Goal: Find specific fact

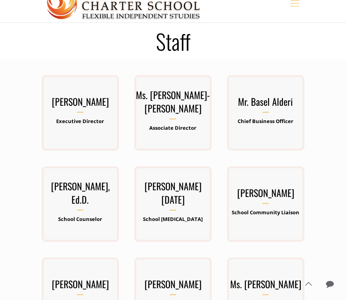
scroll to position [35, 0]
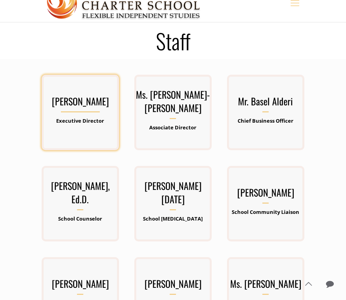
click at [67, 96] on h3 "[PERSON_NAME]" at bounding box center [81, 103] width 78 height 18
copy h3 "[PERSON_NAME]"
drag, startPoint x: 94, startPoint y: 111, endPoint x: 82, endPoint y: 94, distance: 21.1
click at [82, 94] on h3 "[PERSON_NAME]" at bounding box center [81, 103] width 78 height 18
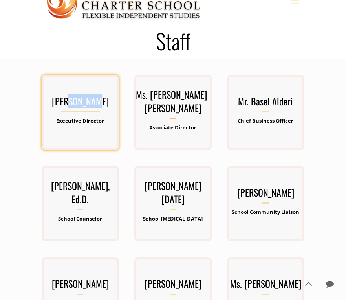
copy h3 "[PERSON_NAME]"
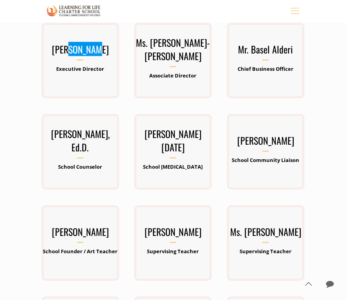
scroll to position [85, 0]
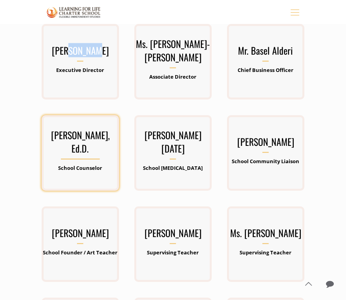
click at [66, 139] on h3 "[PERSON_NAME], Ed.D." at bounding box center [81, 143] width 78 height 31
copy h3 "[PERSON_NAME]"
click at [90, 138] on h3 "[PERSON_NAME], Ed.D." at bounding box center [81, 143] width 78 height 31
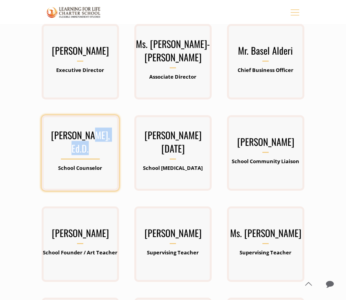
copy h3 "[PERSON_NAME]"
click at [82, 168] on b "School Counselor" at bounding box center [80, 167] width 44 height 7
copy div "School Counselor"
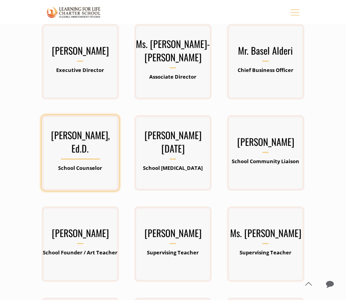
click at [88, 158] on h3 "[PERSON_NAME], Ed.D." at bounding box center [81, 143] width 78 height 31
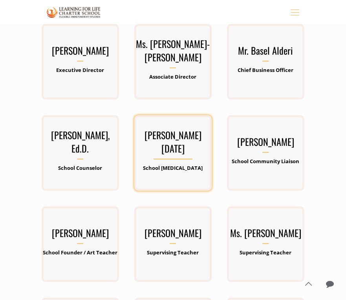
click at [163, 139] on h3 "[PERSON_NAME][DATE]" at bounding box center [173, 143] width 78 height 31
copy h3 "[PERSON_NAME]"
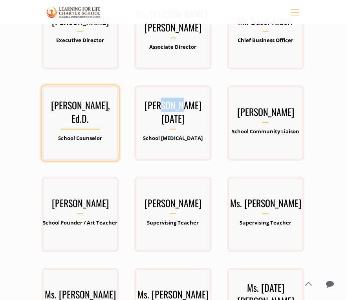
scroll to position [91, 0]
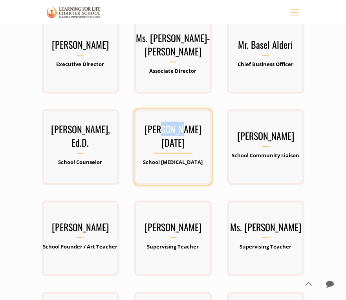
click at [192, 134] on h3 "[PERSON_NAME][DATE]" at bounding box center [173, 137] width 78 height 31
copy h3 "[PERSON_NAME]"
click at [180, 158] on b "School [MEDICAL_DATA]" at bounding box center [173, 161] width 60 height 7
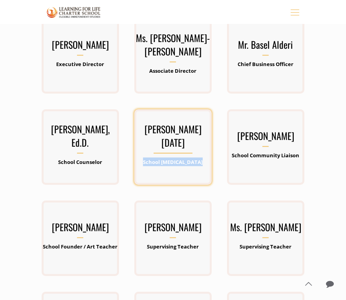
click at [180, 158] on b "School [MEDICAL_DATA]" at bounding box center [173, 161] width 60 height 7
copy b "School [MEDICAL_DATA]"
